Goal: Entertainment & Leisure: Consume media (video, audio)

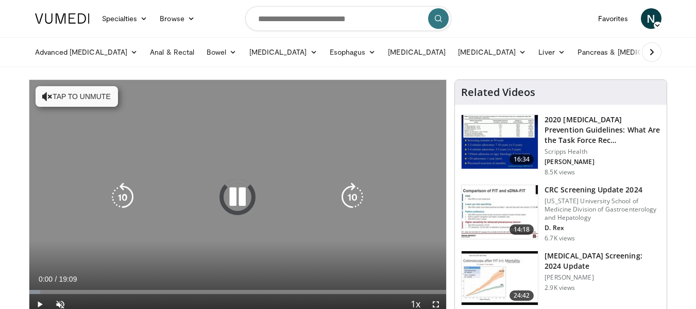
click at [76, 94] on button "Tap to unmute" at bounding box center [77, 96] width 82 height 21
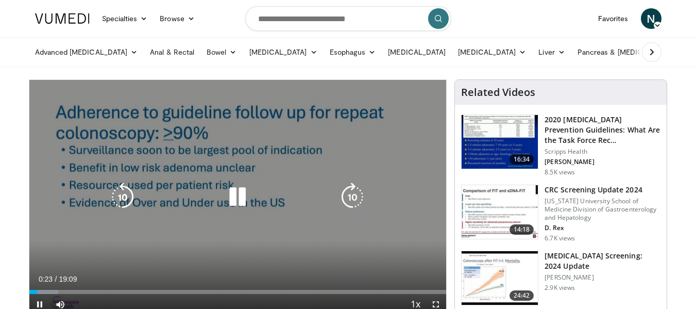
click at [118, 192] on icon "Video Player" at bounding box center [122, 196] width 29 height 29
click at [232, 194] on icon "Video Player" at bounding box center [237, 196] width 29 height 29
